Goal: Navigation & Orientation: Understand site structure

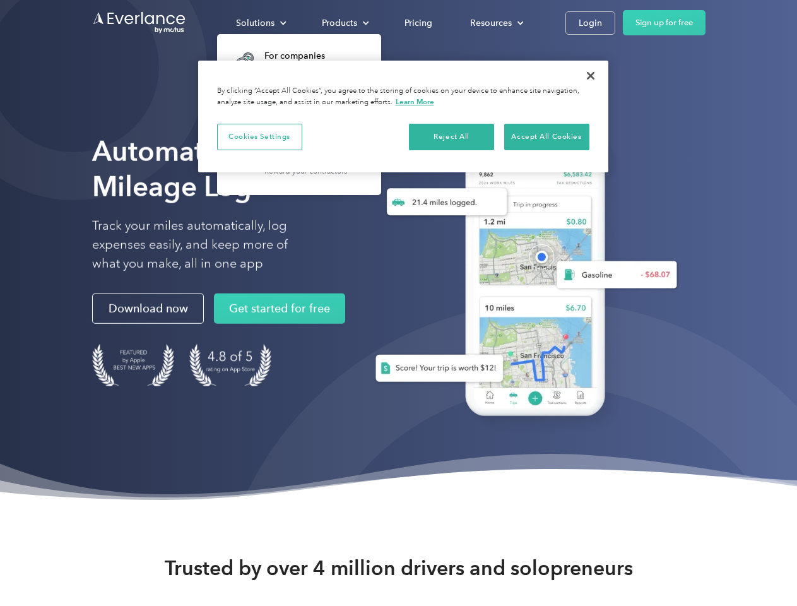
click at [261, 23] on div "Solutions" at bounding box center [255, 23] width 39 height 16
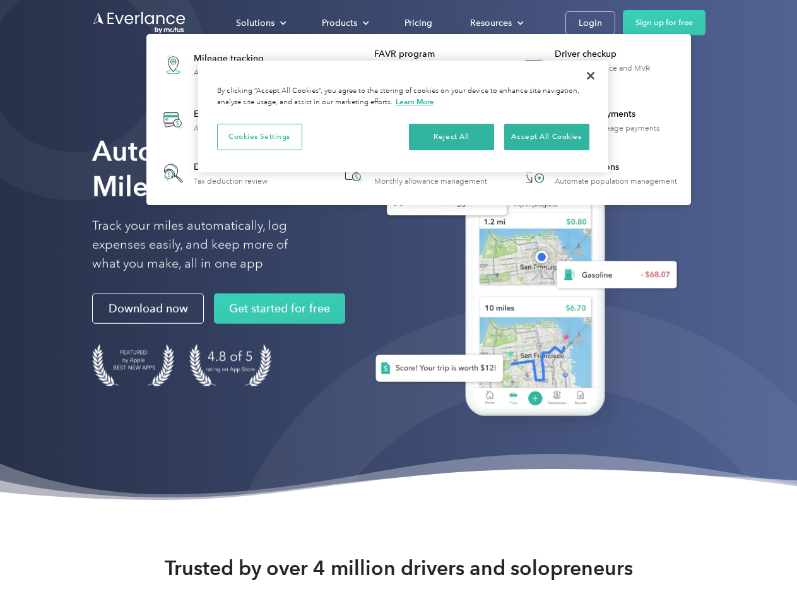
click at [344, 23] on div "Products" at bounding box center [339, 23] width 35 height 16
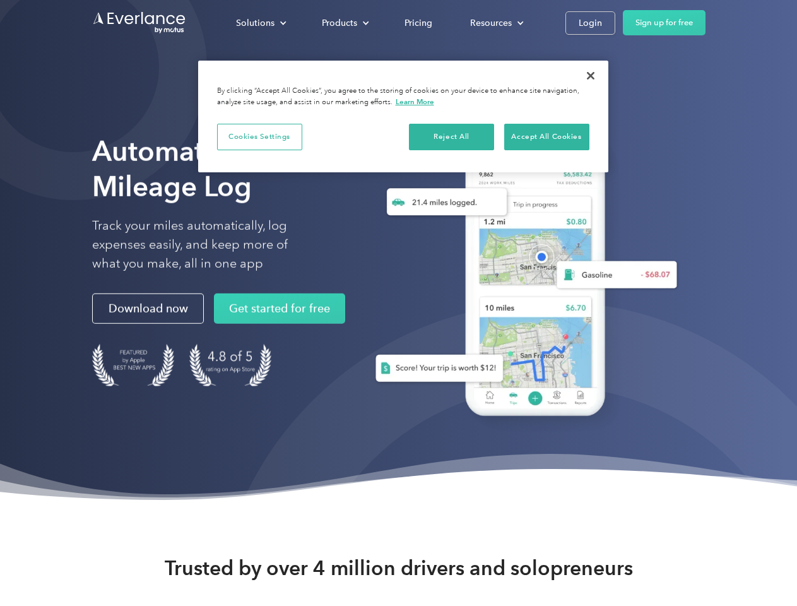
click at [496, 23] on div "Resources" at bounding box center [491, 23] width 42 height 16
click at [259, 136] on button "Cookies Settings" at bounding box center [259, 137] width 85 height 27
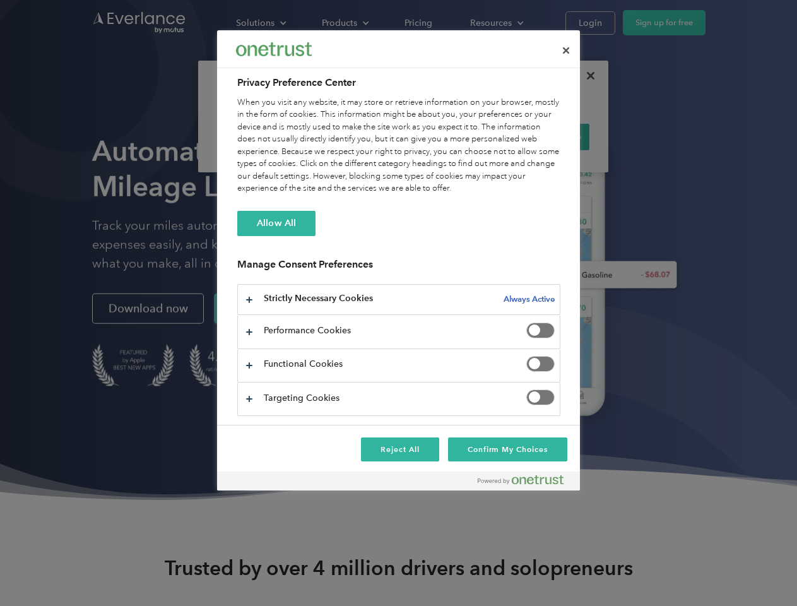
click at [452, 136] on div "When you visit any website, it may store or retrieve information on your browse…" at bounding box center [398, 146] width 323 height 98
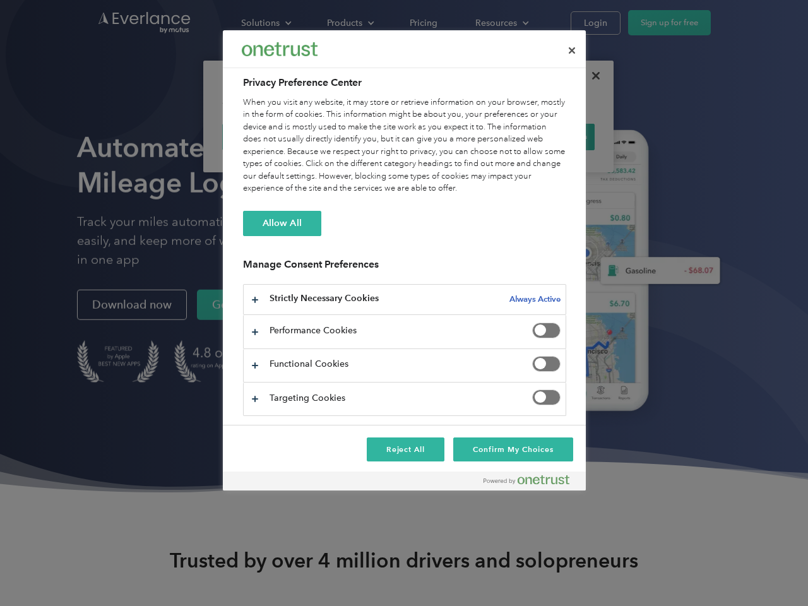
click at [547, 136] on div "When you visit any website, it may store or retrieve information on your browse…" at bounding box center [404, 146] width 323 height 98
click at [591, 76] on div at bounding box center [404, 303] width 808 height 606
